Goal: Information Seeking & Learning: Learn about a topic

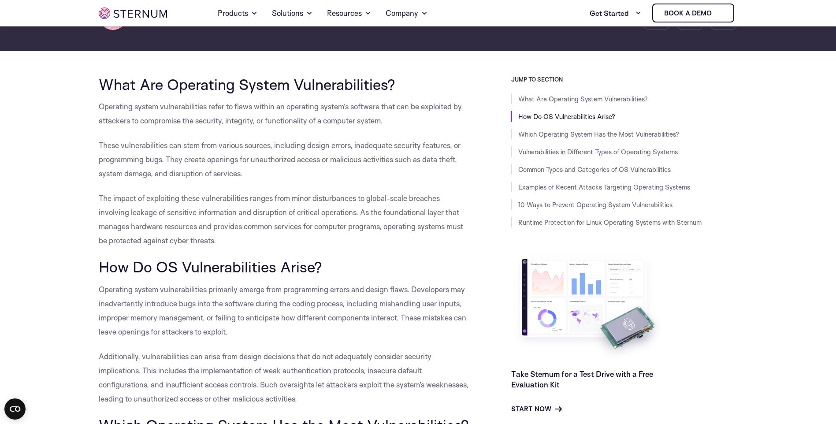
scroll to position [170, 0]
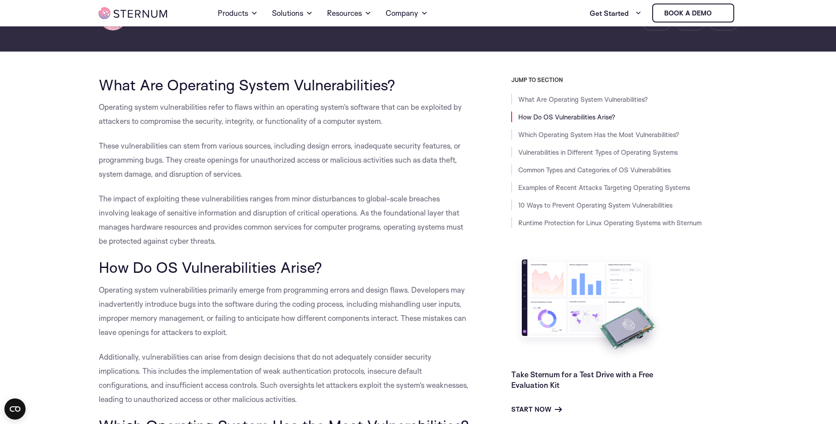
drag, startPoint x: 79, startPoint y: 101, endPoint x: 461, endPoint y: 117, distance: 382.2
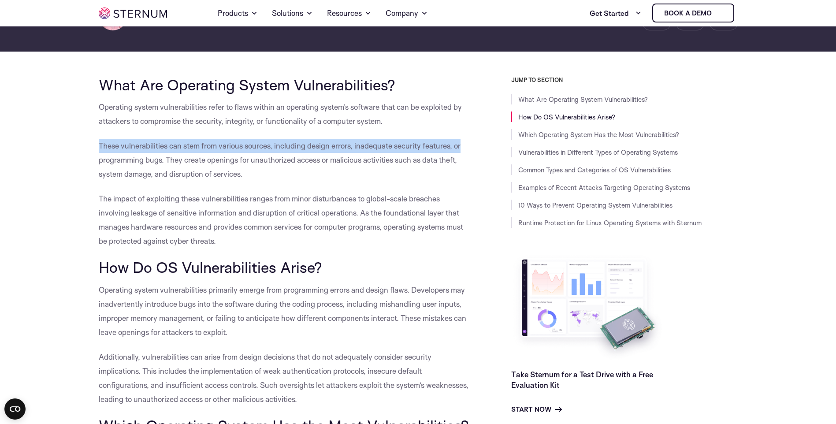
drag, startPoint x: 92, startPoint y: 143, endPoint x: 462, endPoint y: 138, distance: 369.1
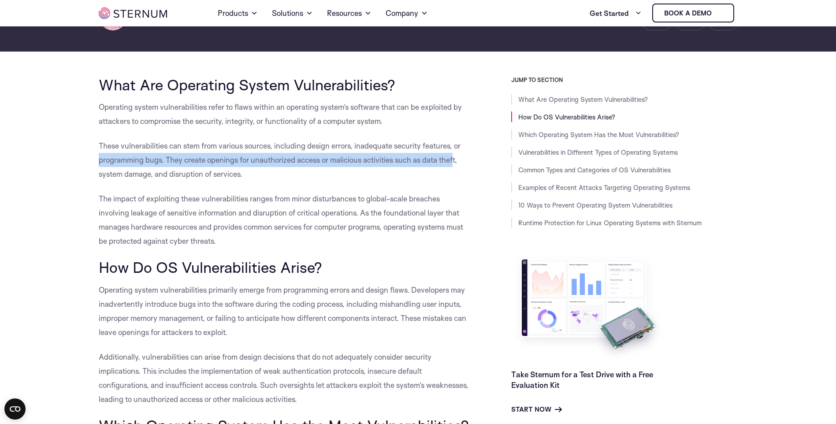
drag, startPoint x: 111, startPoint y: 166, endPoint x: 455, endPoint y: 160, distance: 343.6
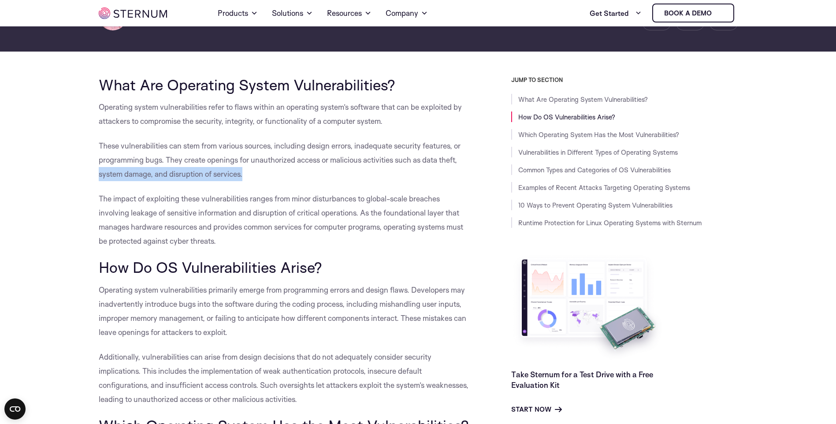
drag, startPoint x: 75, startPoint y: 180, endPoint x: 322, endPoint y: 181, distance: 247.5
click at [322, 181] on p "These vulnerabilities can stem from various sources, including design errors, i…" at bounding box center [285, 160] width 373 height 42
drag, startPoint x: 91, startPoint y: 201, endPoint x: 111, endPoint y: 197, distance: 20.6
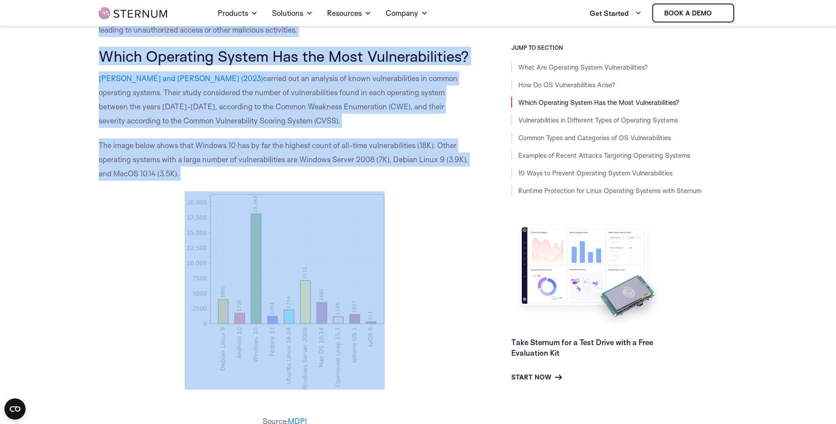
scroll to position [541, 0]
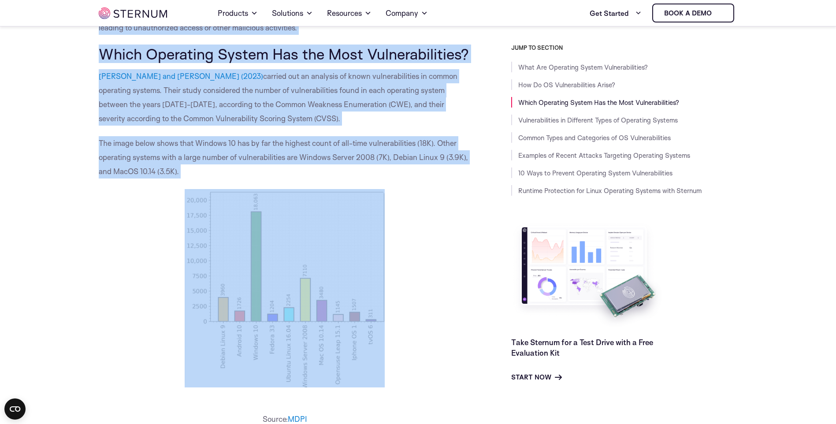
drag, startPoint x: 93, startPoint y: 202, endPoint x: 93, endPoint y: 319, distance: 116.7
drag, startPoint x: 93, startPoint y: 319, endPoint x: 98, endPoint y: 282, distance: 36.9
click at [99, 282] on p at bounding box center [285, 288] width 373 height 198
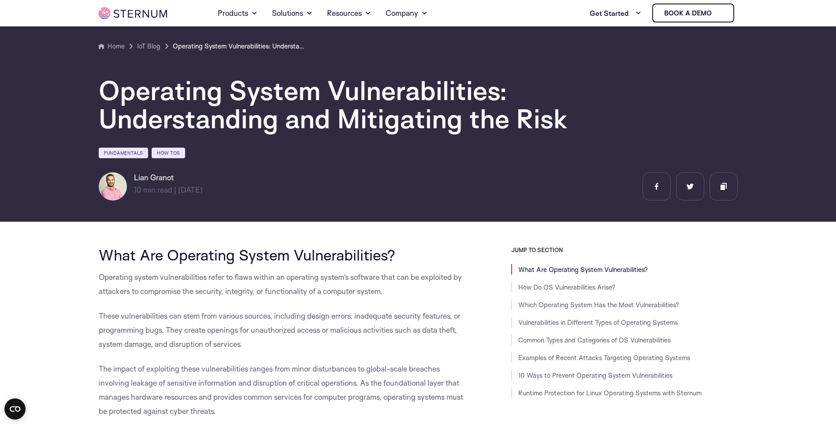
scroll to position [215, 0]
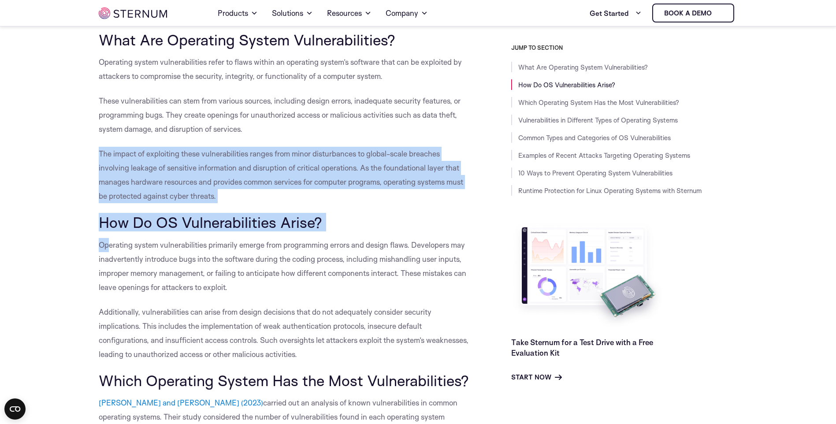
drag, startPoint x: 89, startPoint y: 154, endPoint x: 108, endPoint y: 235, distance: 83.6
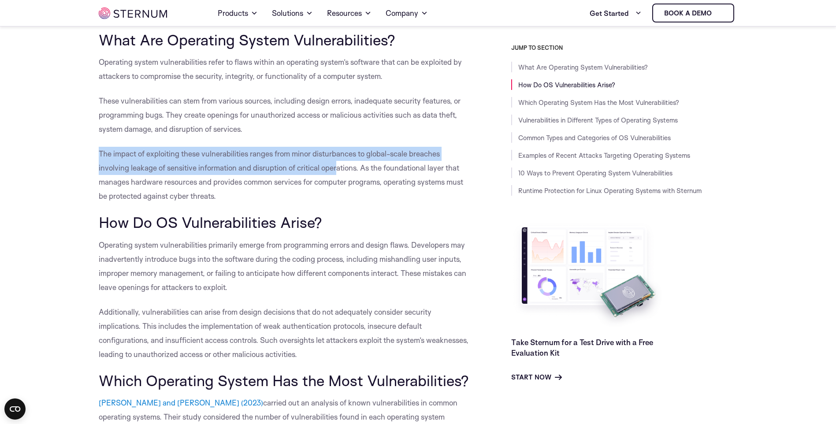
drag, startPoint x: 96, startPoint y: 157, endPoint x: 337, endPoint y: 170, distance: 242.1
click at [337, 170] on span "The impact of exploiting these vulnerabilities ranges from minor disturbances t…" at bounding box center [281, 175] width 364 height 52
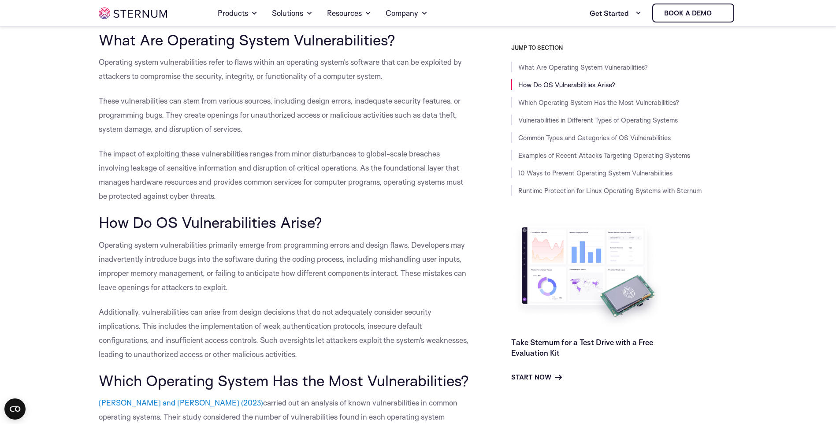
drag, startPoint x: 93, startPoint y: 159, endPoint x: 466, endPoint y: 196, distance: 374.4
click at [465, 198] on p "The impact of exploiting these vulnerabilities ranges from minor disturbances t…" at bounding box center [285, 175] width 373 height 56
click at [462, 222] on h2 "How Do OS Vulnerabilities Arise?" at bounding box center [285, 222] width 373 height 17
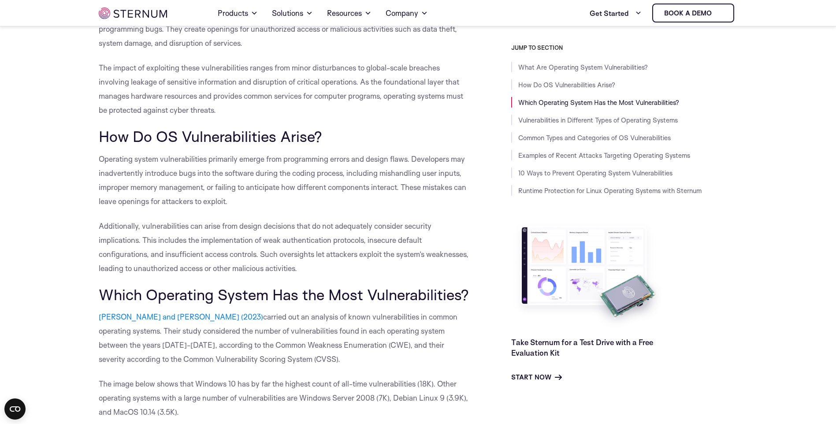
scroll to position [303, 0]
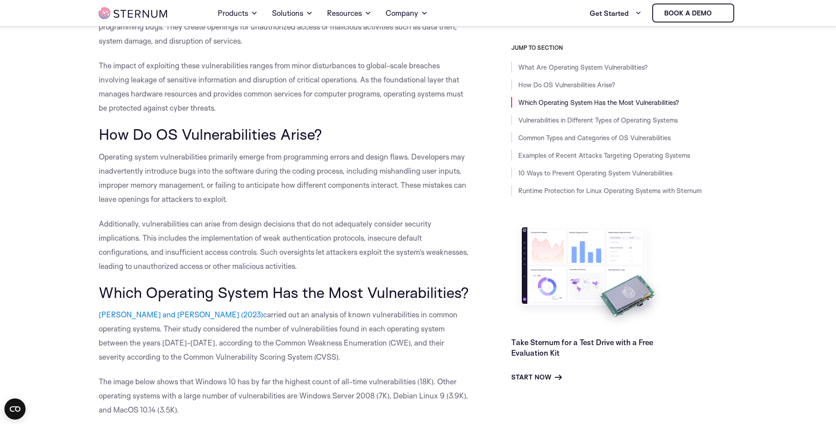
click at [100, 158] on span "Operating system vulnerabilities primarily emerge from programming errors and d…" at bounding box center [282, 178] width 367 height 52
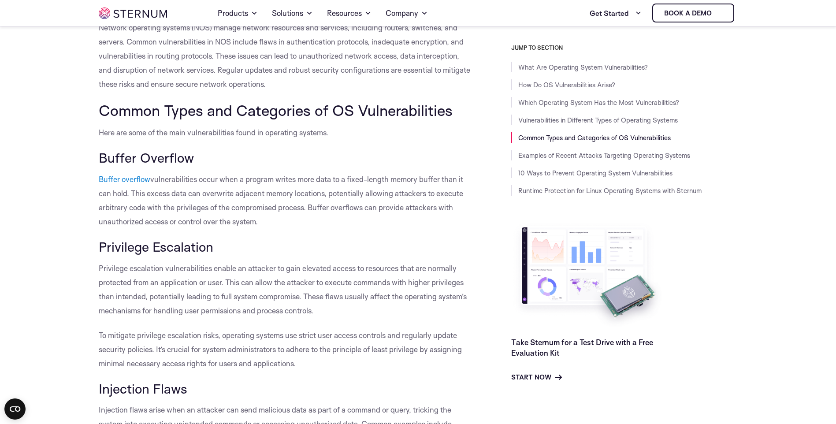
scroll to position [1360, 0]
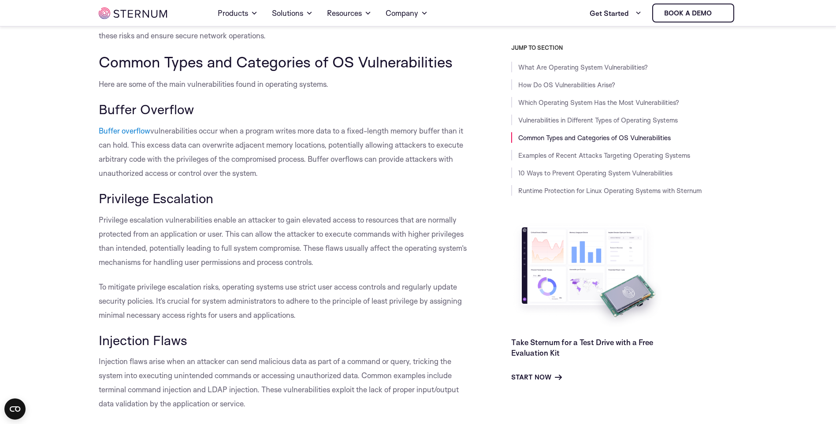
click at [179, 144] on span "vulnerabilities occur when a program writes more data to a fixed-length memory …" at bounding box center [281, 152] width 364 height 52
drag, startPoint x: 241, startPoint y: 152, endPoint x: 388, endPoint y: 151, distance: 147.1
click at [388, 151] on p "Buffer overflow vulnerabilities occur when a program writes more data to a fixe…" at bounding box center [285, 152] width 373 height 56
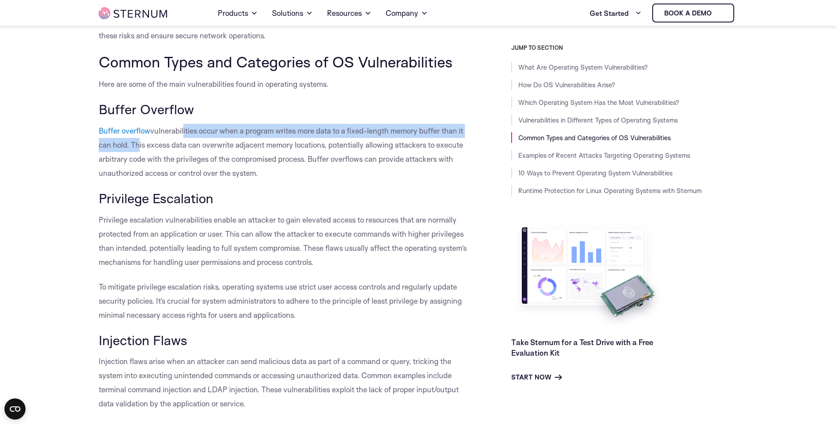
drag, startPoint x: 182, startPoint y: 147, endPoint x: 137, endPoint y: 161, distance: 47.9
click at [137, 161] on span "vulnerabilities occur when a program writes more data to a fixed-length memory …" at bounding box center [281, 152] width 364 height 52
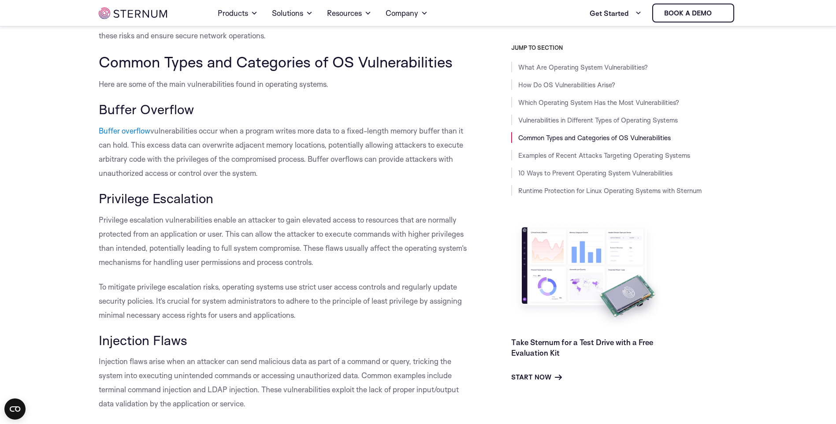
click at [169, 165] on p "Buffer overflow vulnerabilities occur when a program writes more data to a fixe…" at bounding box center [285, 152] width 373 height 56
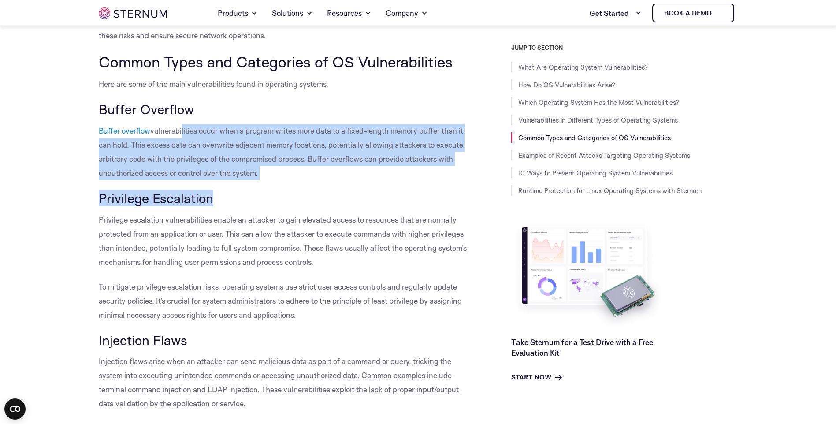
drag, startPoint x: 181, startPoint y: 149, endPoint x: 407, endPoint y: 217, distance: 236.6
drag, startPoint x: 407, startPoint y: 217, endPoint x: 389, endPoint y: 219, distance: 18.7
click at [389, 206] on h3 "Privilege Escalation" at bounding box center [285, 198] width 373 height 15
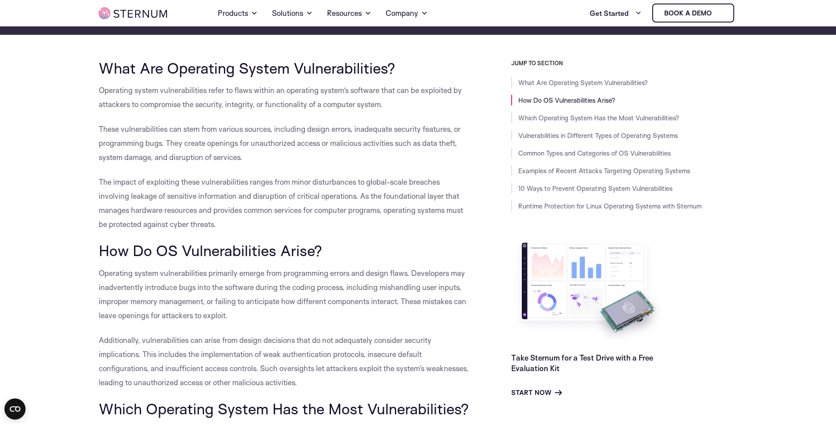
scroll to position [171, 0]
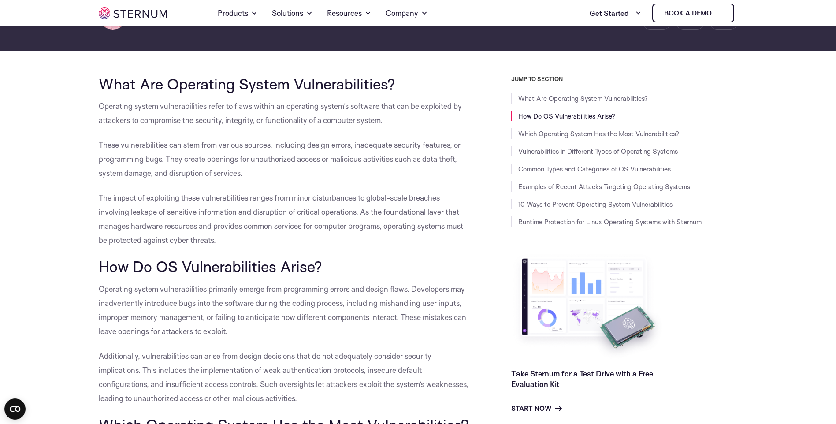
drag, startPoint x: 352, startPoint y: 110, endPoint x: 414, endPoint y: 114, distance: 62.7
click at [414, 114] on p "Operating system vulnerabilities refer to flaws within an operating system’s so…" at bounding box center [285, 113] width 373 height 28
drag, startPoint x: 414, startPoint y: 114, endPoint x: 366, endPoint y: 116, distance: 48.9
click at [363, 116] on span "Operating system vulnerabilities refer to flaws within an operating system’s so…" at bounding box center [280, 112] width 363 height 23
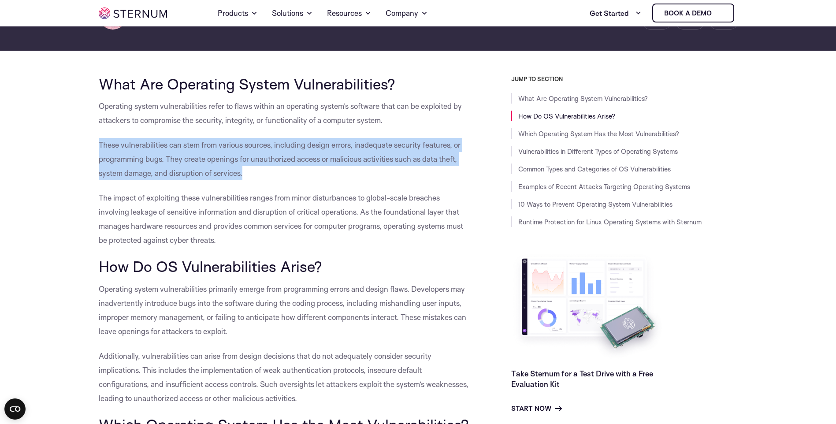
drag, startPoint x: 95, startPoint y: 143, endPoint x: 244, endPoint y: 174, distance: 152.5
drag, startPoint x: 244, startPoint y: 174, endPoint x: 301, endPoint y: 161, distance: 58.9
click at [301, 161] on span "These vulnerabilities can stem from various sources, including design errors, i…" at bounding box center [280, 158] width 362 height 37
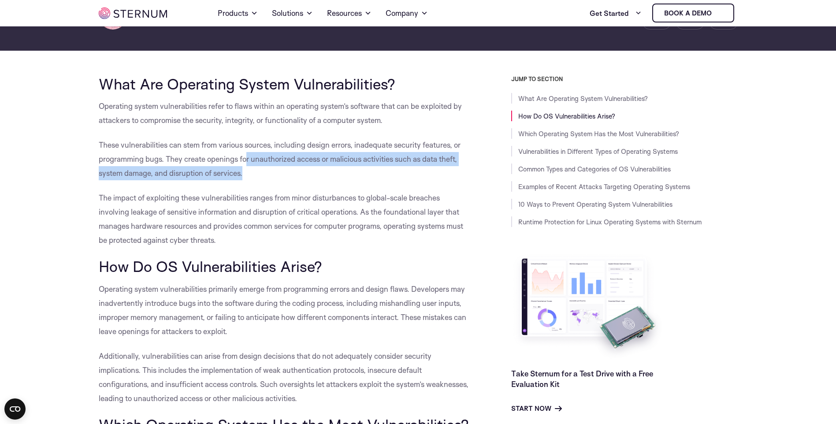
drag, startPoint x: 246, startPoint y: 158, endPoint x: 256, endPoint y: 172, distance: 17.4
click at [256, 172] on p "These vulnerabilities can stem from various sources, including design errors, i…" at bounding box center [285, 159] width 373 height 42
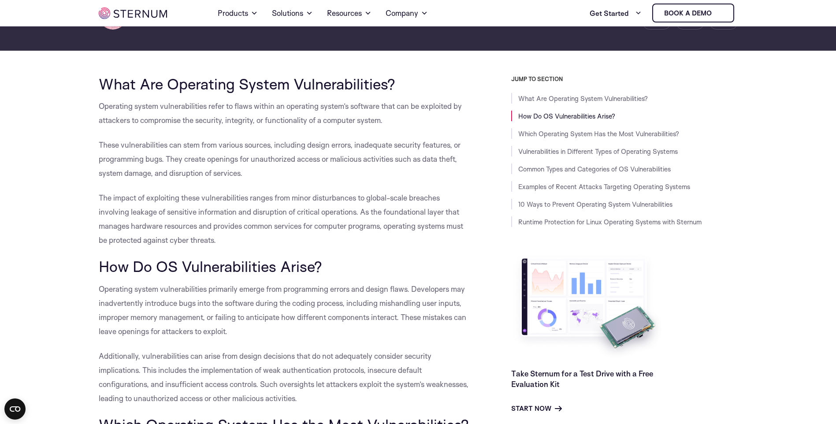
drag, startPoint x: 256, startPoint y: 172, endPoint x: 264, endPoint y: 185, distance: 14.7
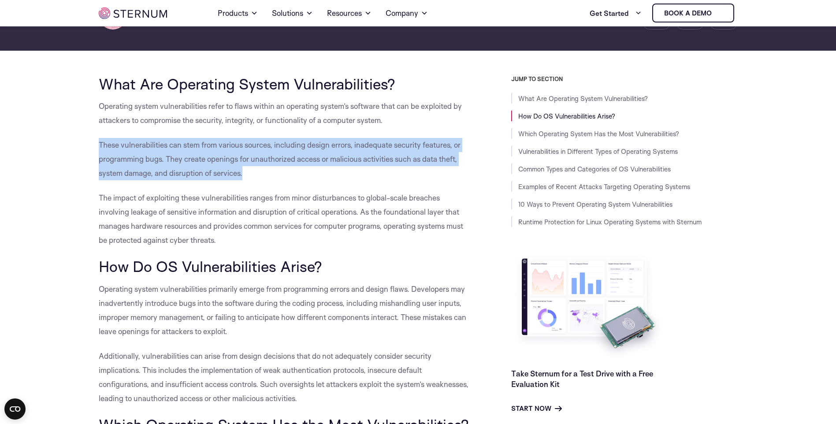
drag, startPoint x: 266, startPoint y: 175, endPoint x: 97, endPoint y: 144, distance: 171.2
copy span "These vulnerabilities can stem from various sources, including design errors, i…"
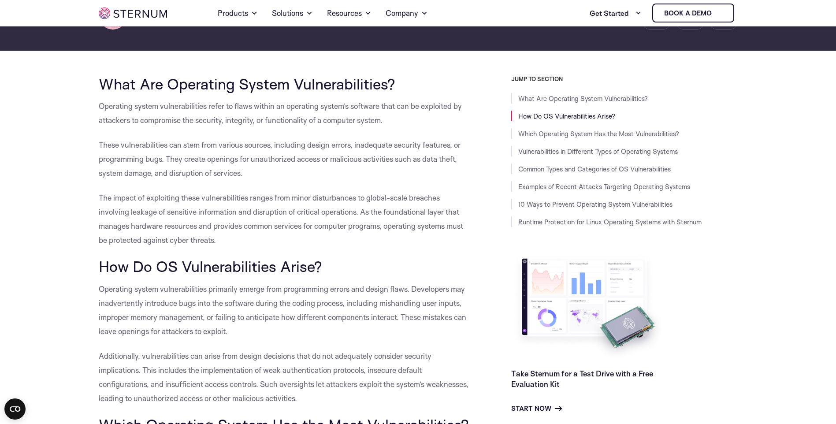
drag, startPoint x: 397, startPoint y: 118, endPoint x: 94, endPoint y: 99, distance: 304.1
copy span "Operating system vulnerabilities refer to flaws within an operating system’s so…"
click at [256, 241] on p "The impact of exploiting these vulnerabilities ranges from minor disturbances t…" at bounding box center [285, 219] width 373 height 56
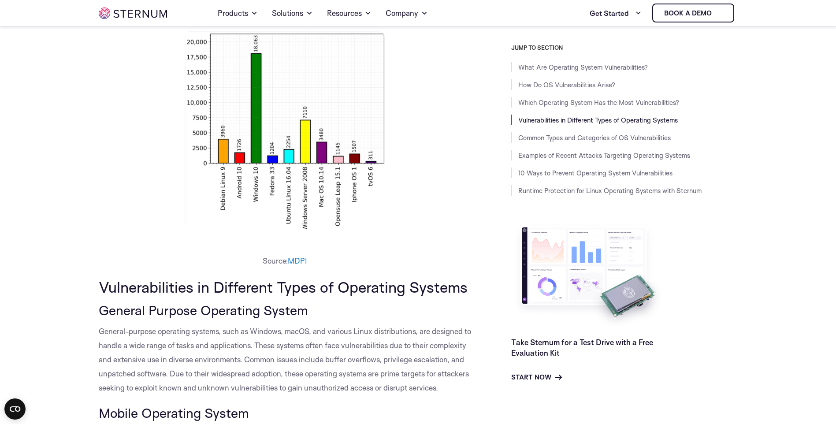
scroll to position [964, 0]
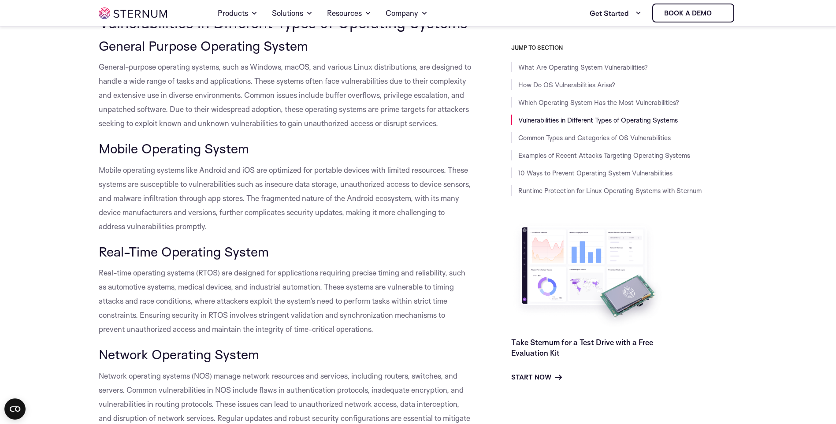
drag, startPoint x: 137, startPoint y: 139, endPoint x: 100, endPoint y: 118, distance: 42.2
drag, startPoint x: 100, startPoint y: 118, endPoint x: 63, endPoint y: 168, distance: 61.8
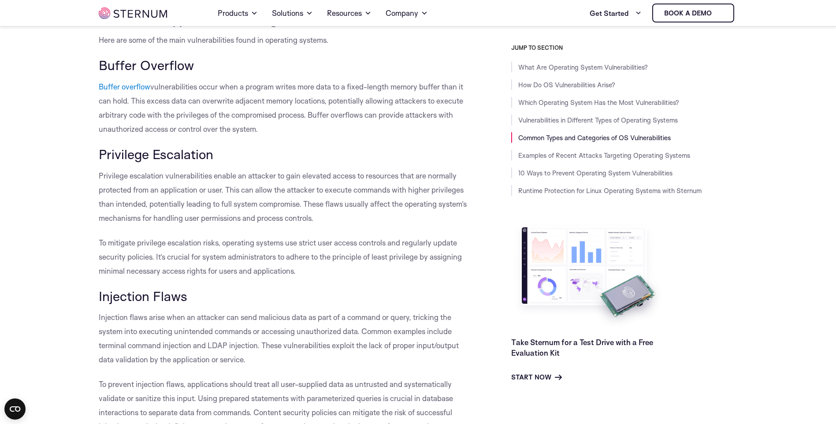
scroll to position [1360, 0]
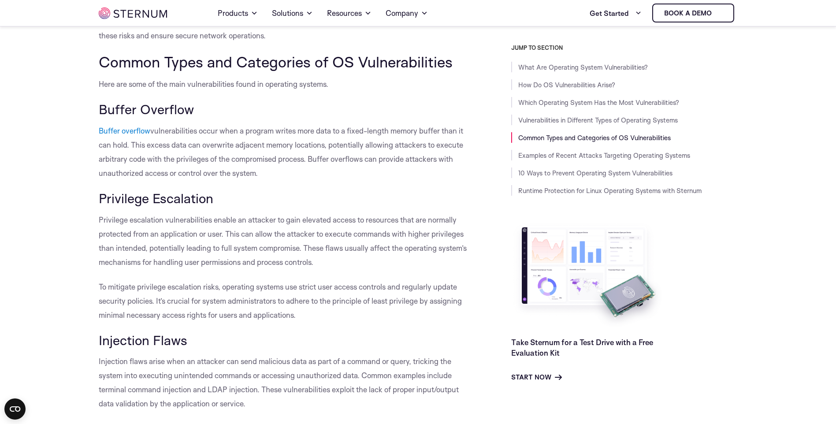
drag, startPoint x: 267, startPoint y: 185, endPoint x: 218, endPoint y: 163, distance: 54.1
click at [218, 163] on p "Buffer overflow vulnerabilities occur when a program writes more data to a fixe…" at bounding box center [285, 152] width 373 height 56
drag, startPoint x: 218, startPoint y: 163, endPoint x: 224, endPoint y: 164, distance: 6.2
click at [224, 164] on p "Buffer overflow vulnerabilities occur when a program writes more data to a fixe…" at bounding box center [285, 152] width 373 height 56
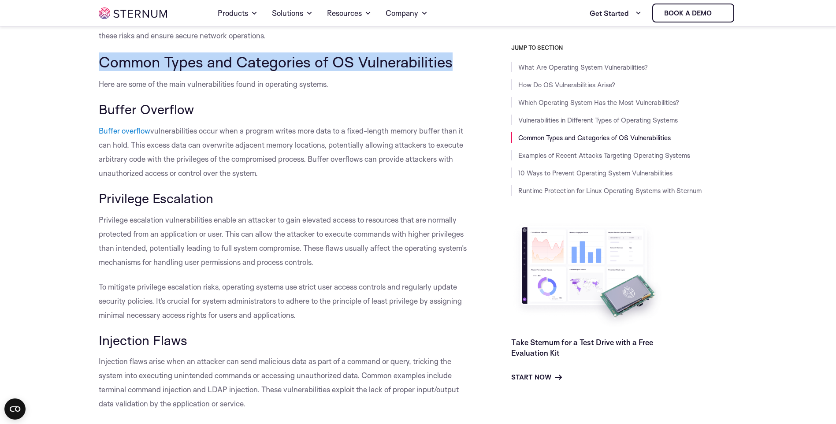
drag, startPoint x: 453, startPoint y: 75, endPoint x: 99, endPoint y: 78, distance: 354.1
click at [99, 70] on h2 "Common Types and Categories of OS Vulnerabilities" at bounding box center [285, 61] width 373 height 17
copy span "Common Types and Categories of OS Vulnerabilities"
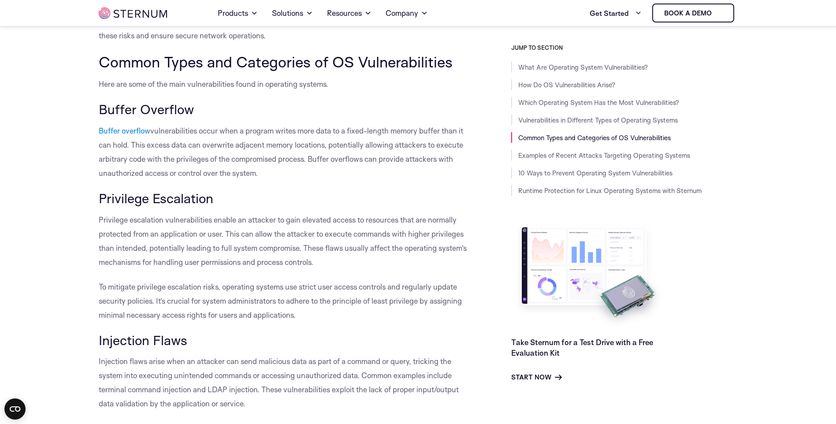
click at [185, 205] on span "Privilege Escalation" at bounding box center [156, 198] width 115 height 16
drag, startPoint x: 268, startPoint y: 187, endPoint x: 261, endPoint y: 187, distance: 7.0
click at [261, 180] on p "Buffer overflow vulnerabilities occur when a program writes more data to a fixe…" at bounding box center [285, 152] width 373 height 56
drag, startPoint x: 292, startPoint y: 183, endPoint x: 98, endPoint y: 118, distance: 204.6
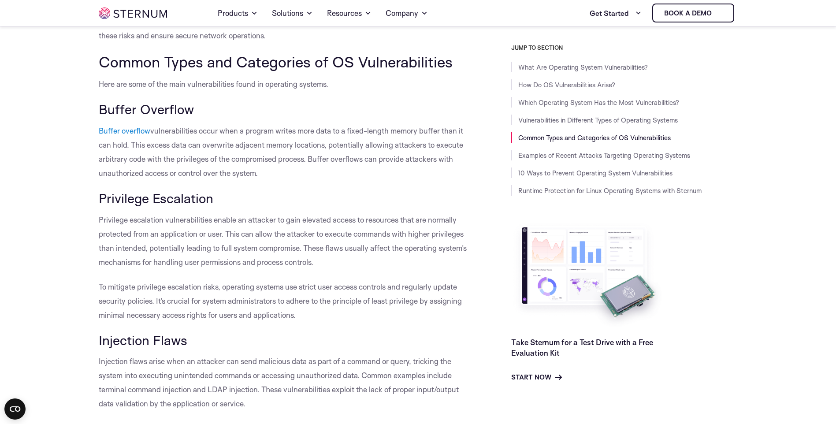
copy div "Buffer Overflow Buffer overflow vulnerabilities occur when a program writes mor…"
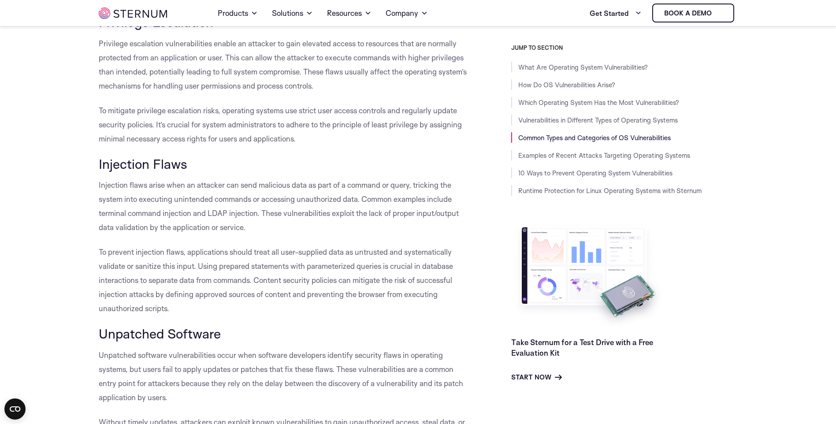
click at [207, 283] on span "To prevent injection flaws, applications should treat all user-supplied data as…" at bounding box center [276, 280] width 354 height 66
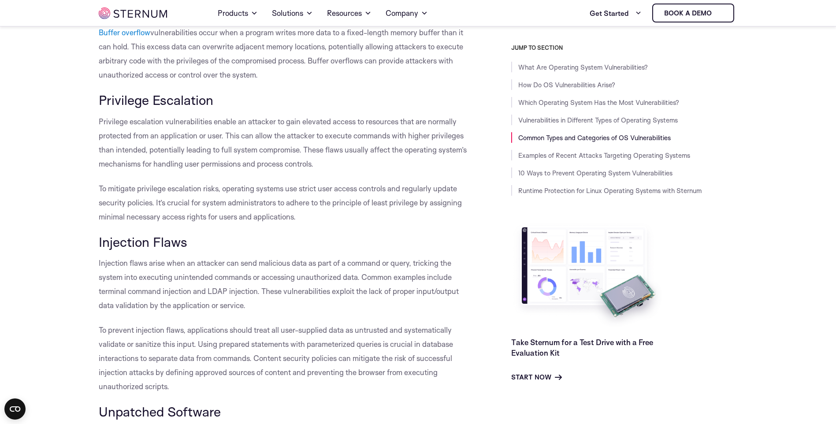
scroll to position [1448, 0]
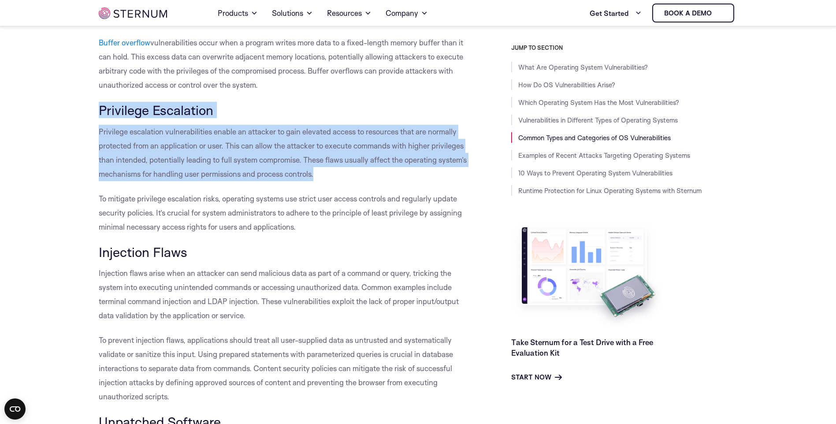
drag, startPoint x: 322, startPoint y: 188, endPoint x: 81, endPoint y: 119, distance: 250.4
copy div "Privilege Escalation Privilege escalation vulnerabilities enable an attacker to…"
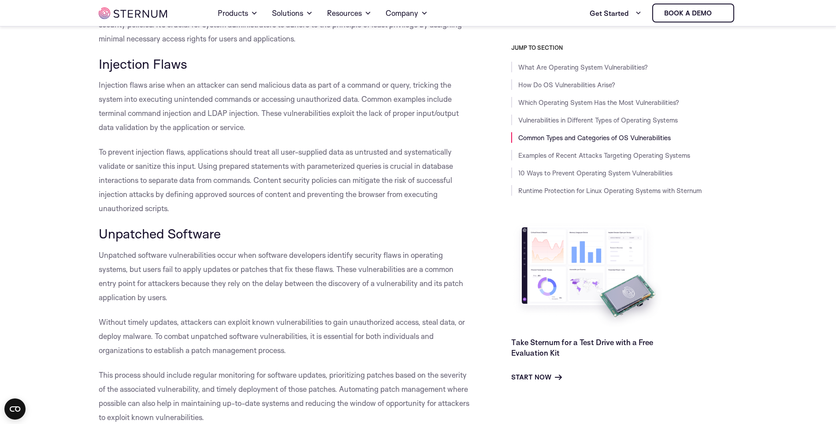
scroll to position [1668, 0]
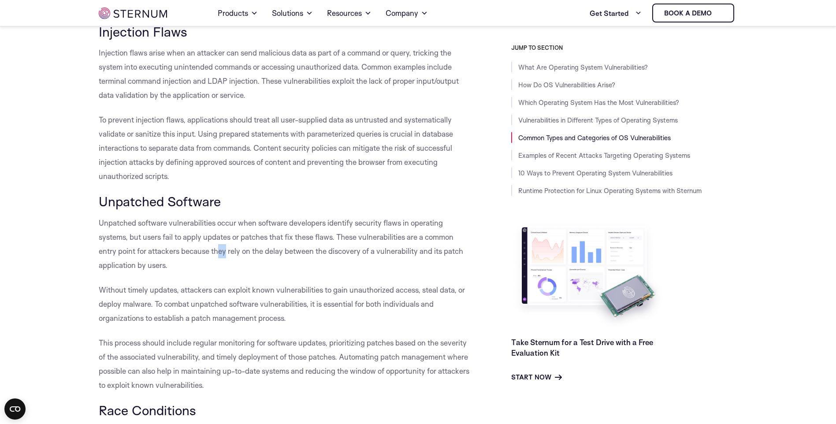
drag, startPoint x: 228, startPoint y: 269, endPoint x: 220, endPoint y: 268, distance: 7.5
click at [220, 268] on span "Unpatched software vulnerabilities occur when software developers identify secu…" at bounding box center [281, 244] width 364 height 52
drag, startPoint x: 220, startPoint y: 268, endPoint x: 216, endPoint y: 272, distance: 5.9
click at [216, 272] on p "Unpatched software vulnerabilities occur when software developers identify secu…" at bounding box center [285, 244] width 373 height 56
drag, startPoint x: 211, startPoint y: 277, endPoint x: 99, endPoint y: 207, distance: 132.1
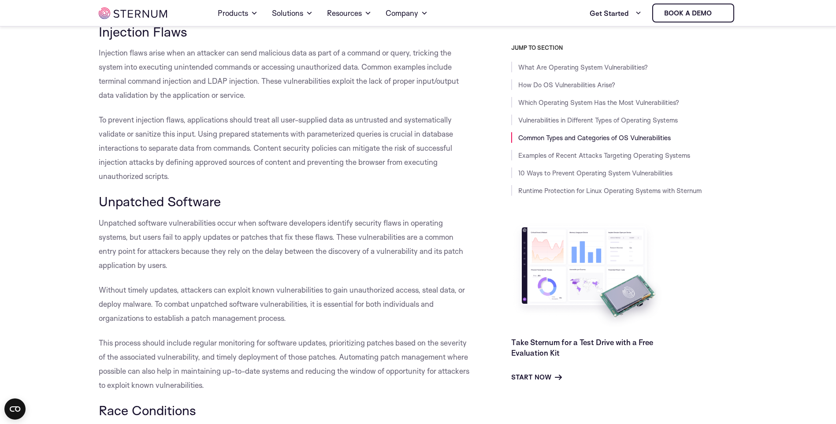
copy div "Unpatched Software Unpatched software vulnerabilities occur when software devel…"
click at [241, 247] on span "Unpatched software vulnerabilities occur when software developers identify secu…" at bounding box center [281, 244] width 364 height 52
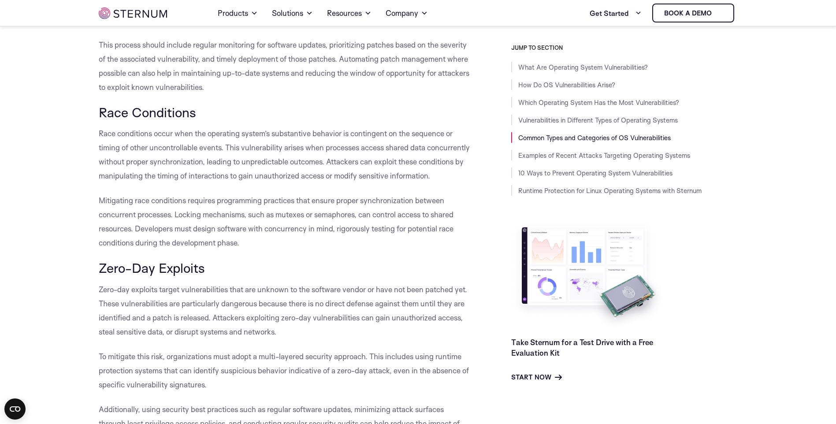
scroll to position [2109, 0]
